Goal: Task Accomplishment & Management: Manage account settings

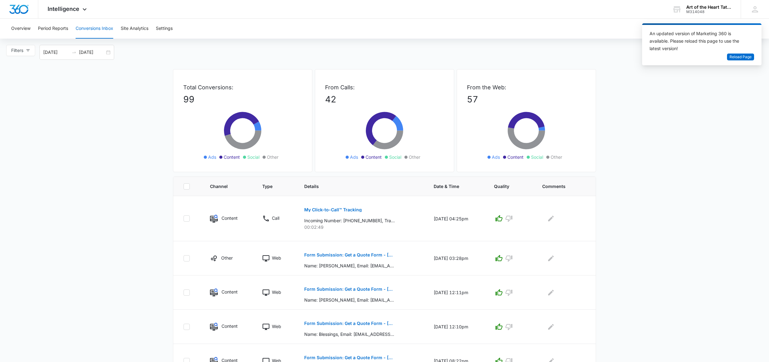
click at [502, 261] on icon "button" at bounding box center [498, 257] width 7 height 7
click at [739, 58] on span "Reload Page" at bounding box center [740, 57] width 22 height 6
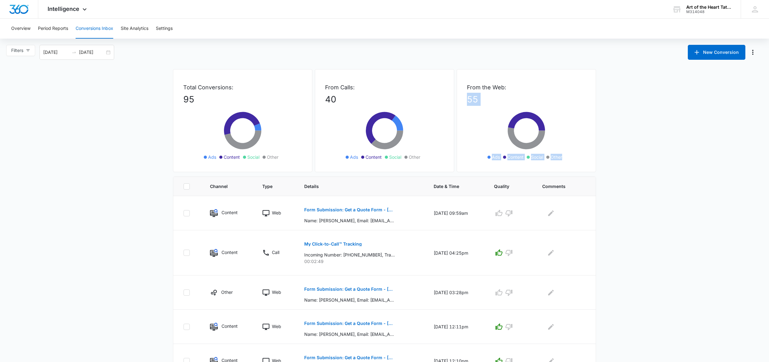
drag, startPoint x: 731, startPoint y: 88, endPoint x: 720, endPoint y: 220, distance: 132.7
click at [720, 210] on main "Filters [DATE] [DATE] New Conversion Total Conversions: 95 Ads Content Social O…" at bounding box center [384, 323] width 769 height 556
click at [717, 222] on main "Filters [DATE] [DATE] New Conversion Total Conversions: 95 Ads Content Social O…" at bounding box center [384, 323] width 769 height 556
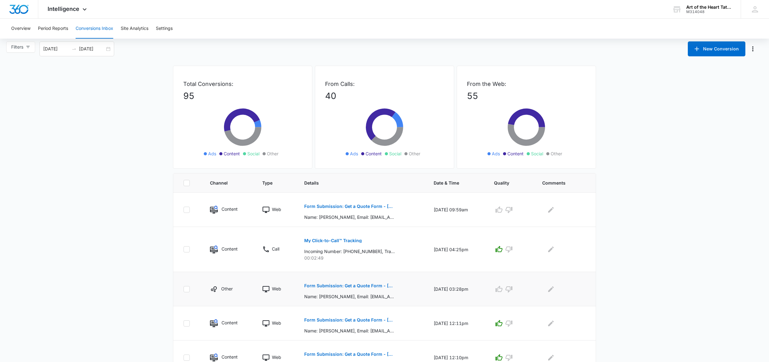
click at [371, 283] on p "Form Submission: Get a Quote Form - [US_STATE] (was previously both)" at bounding box center [349, 285] width 91 height 4
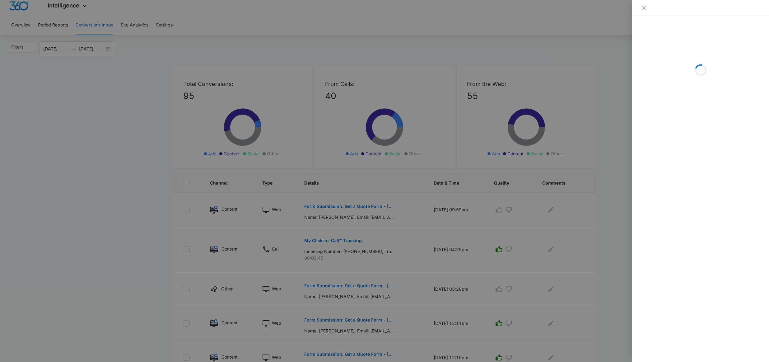
scroll to position [3, 0]
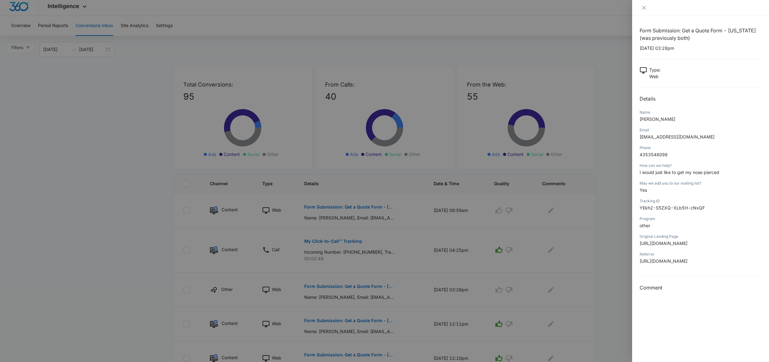
click at [614, 266] on div at bounding box center [384, 181] width 769 height 362
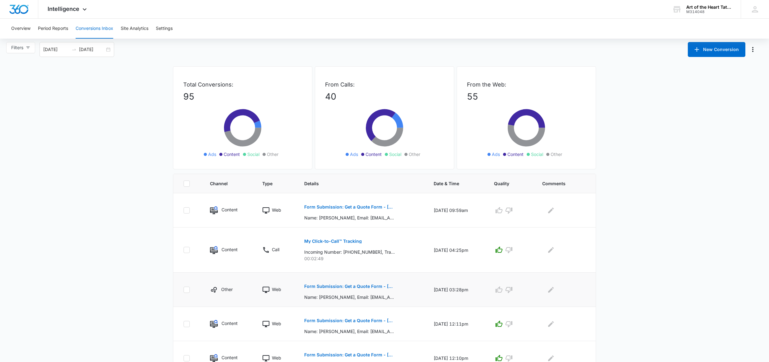
drag, startPoint x: 501, startPoint y: 289, endPoint x: 509, endPoint y: 289, distance: 8.1
click at [501, 289] on icon "button" at bounding box center [499, 289] width 7 height 6
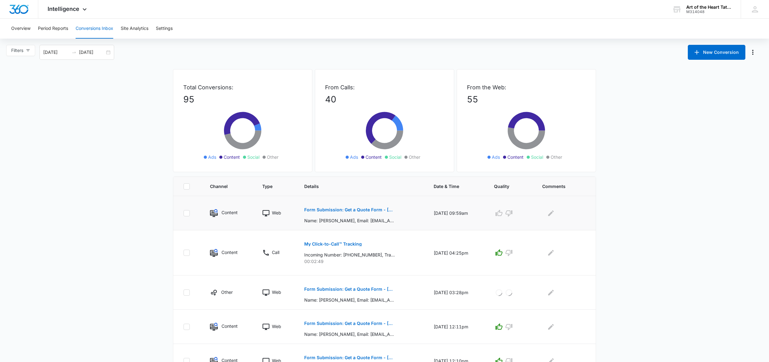
click at [366, 209] on p "Form Submission: Get a Quote Form - [GEOGRAPHIC_DATA]" at bounding box center [349, 209] width 91 height 4
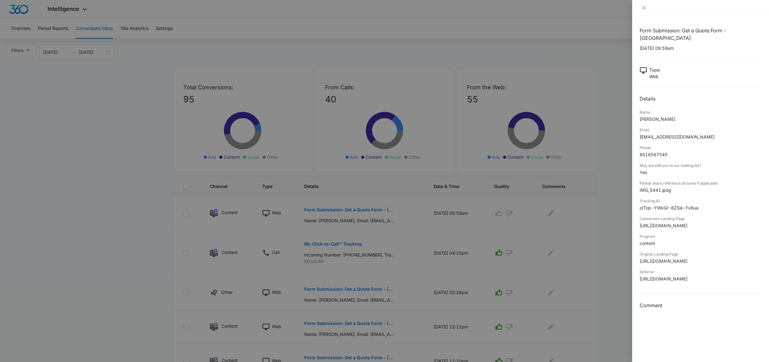
click at [550, 218] on div at bounding box center [384, 181] width 769 height 362
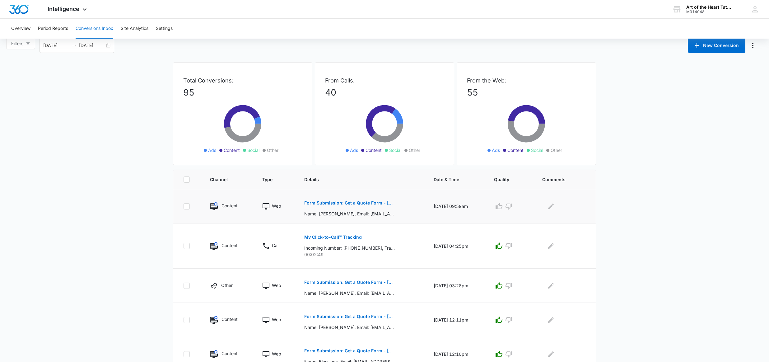
scroll to position [12, 0]
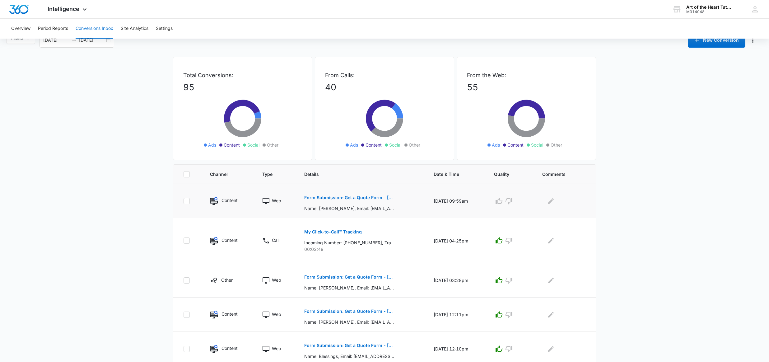
click at [347, 202] on button "Form Submission: Get a Quote Form - [GEOGRAPHIC_DATA]" at bounding box center [349, 197] width 91 height 15
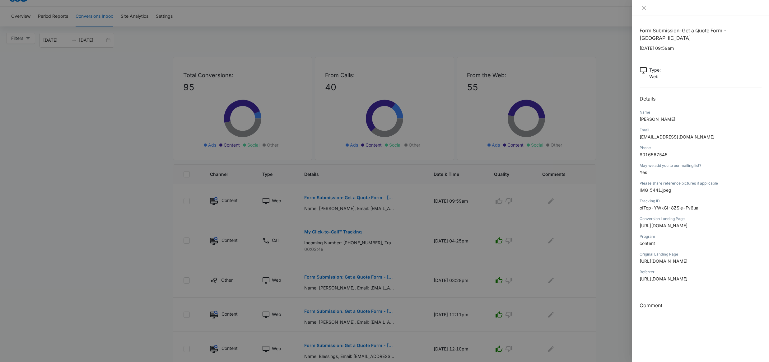
click at [571, 284] on div at bounding box center [384, 181] width 769 height 362
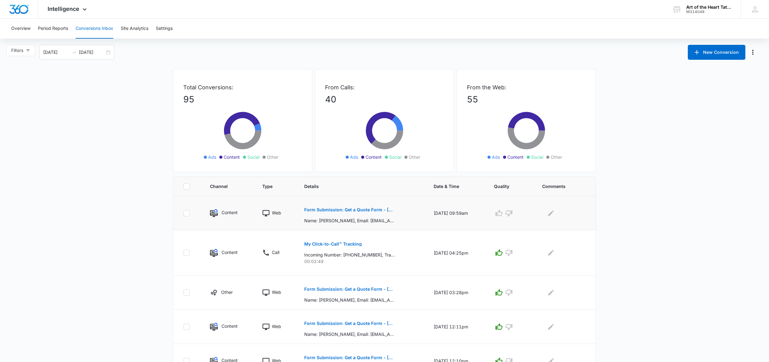
scroll to position [0, 0]
drag, startPoint x: 454, startPoint y: 232, endPoint x: 455, endPoint y: 222, distance: 10.1
click at [502, 216] on icon "button" at bounding box center [498, 212] width 7 height 7
